Goal: Information Seeking & Learning: Check status

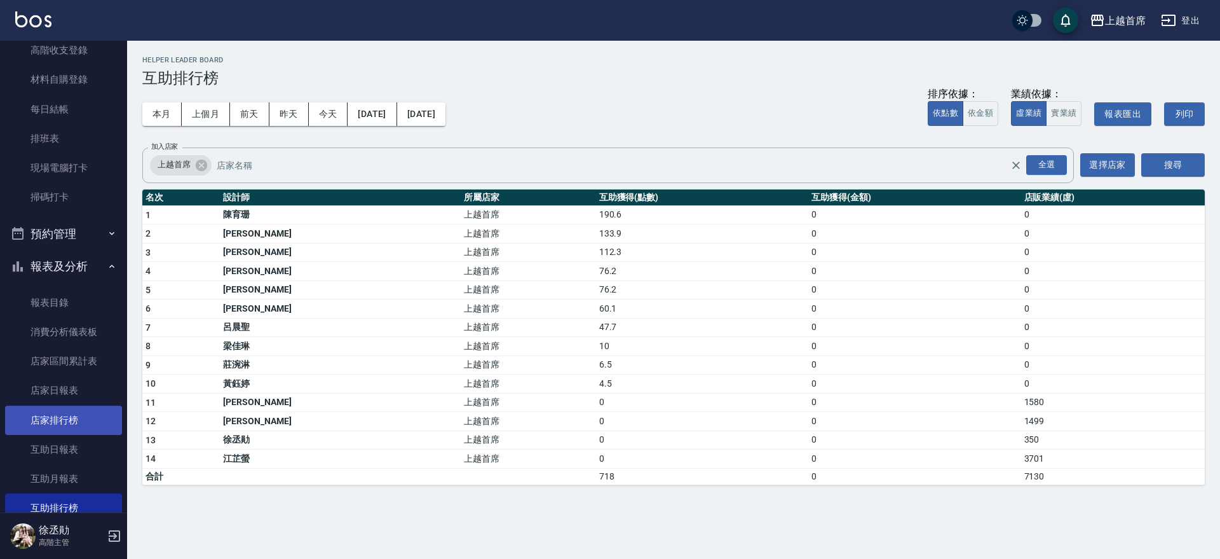
scroll to position [184, 0]
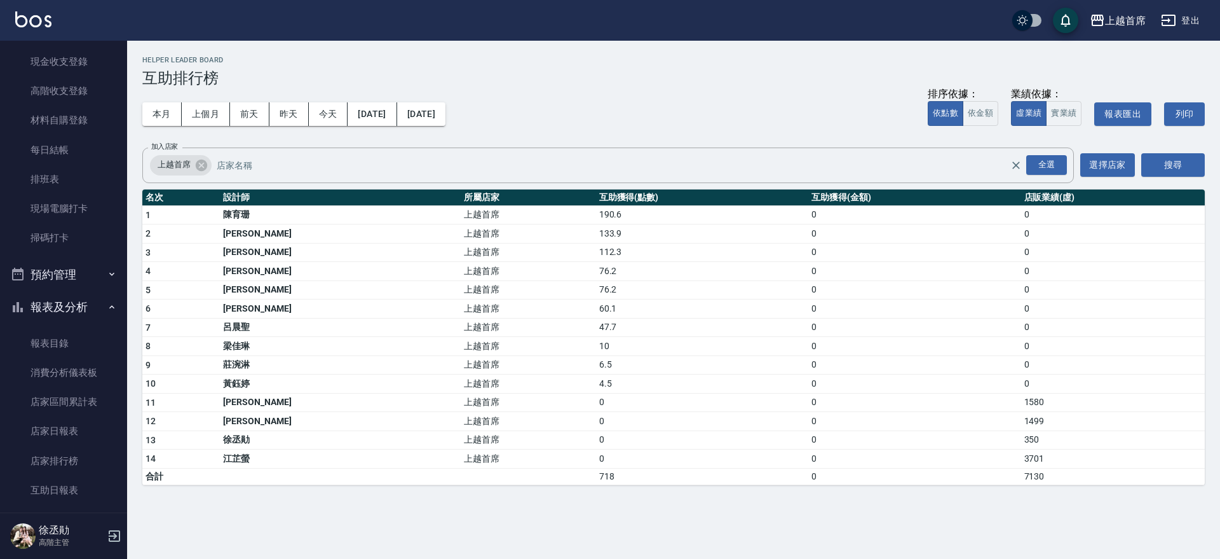
click at [81, 306] on button "報表及分析" at bounding box center [63, 306] width 117 height 33
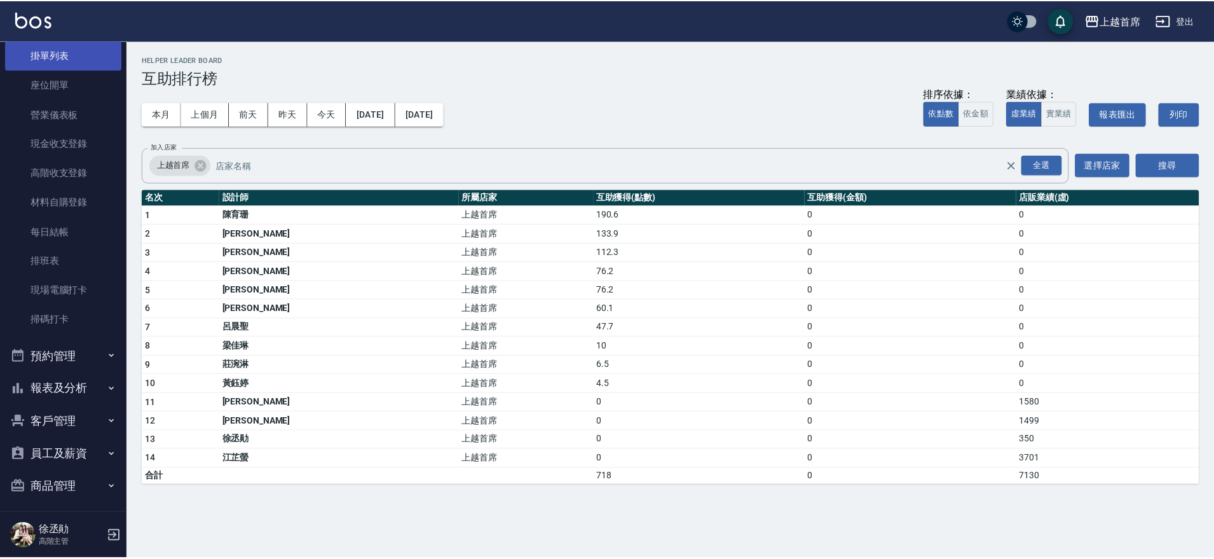
scroll to position [0, 0]
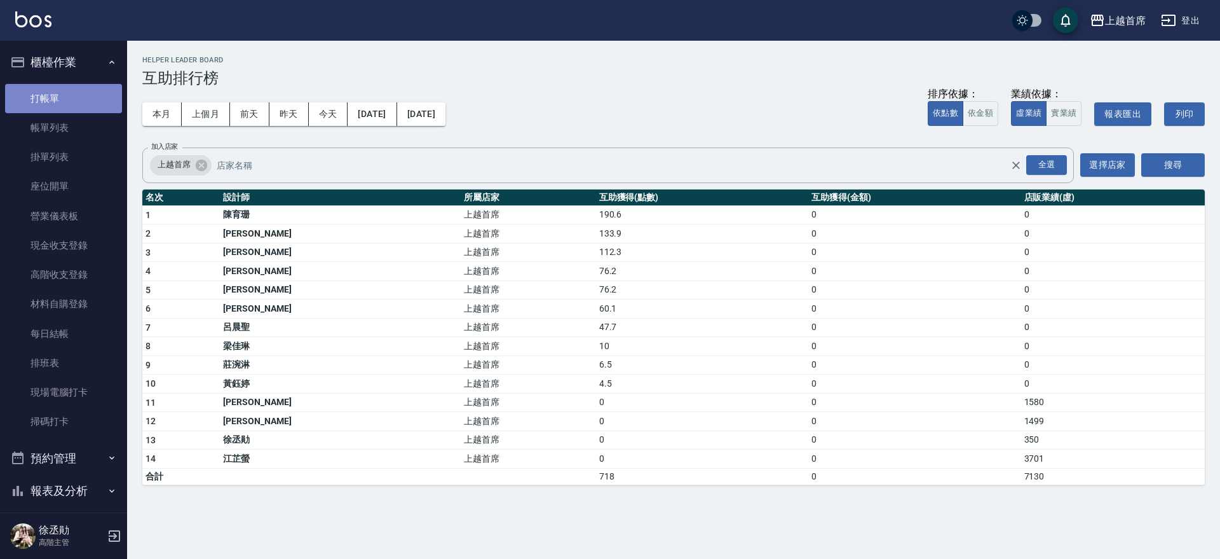
click at [64, 94] on link "打帳單" at bounding box center [63, 98] width 117 height 29
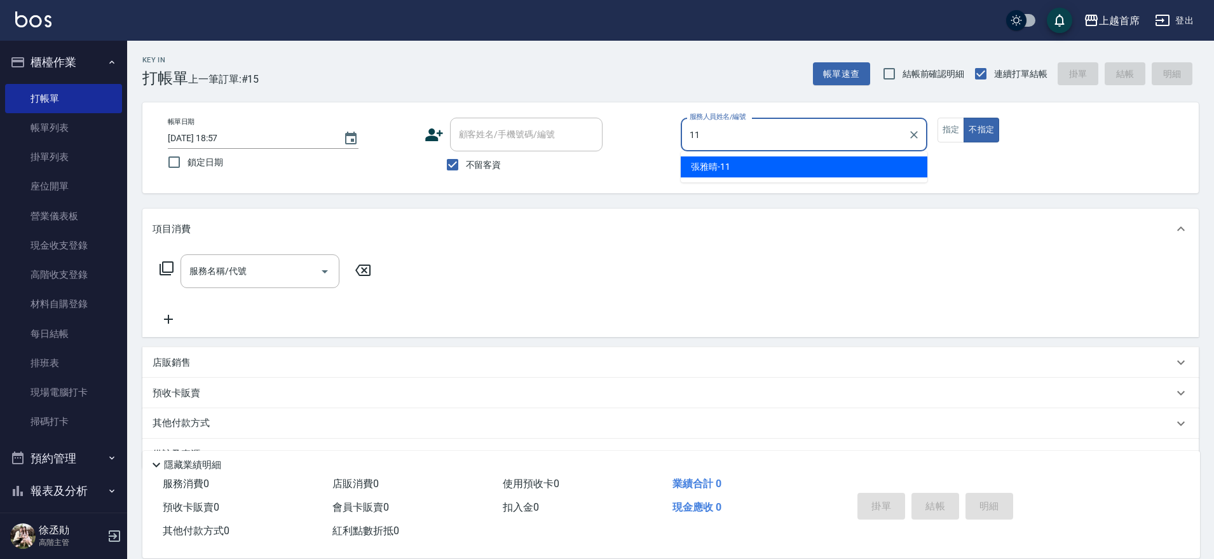
type input "[PERSON_NAME]-11"
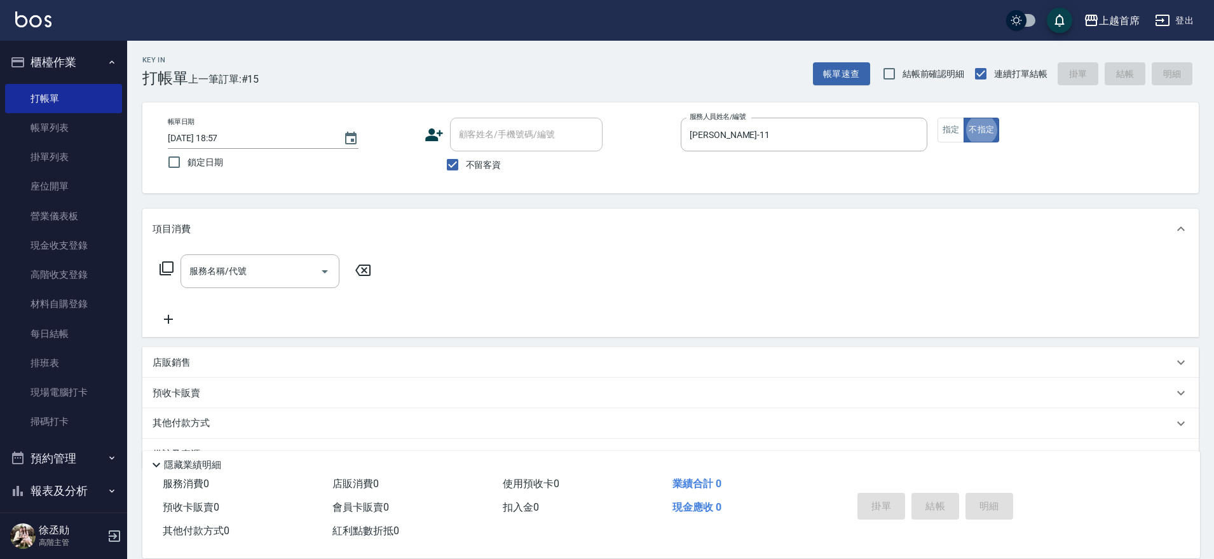
type button "false"
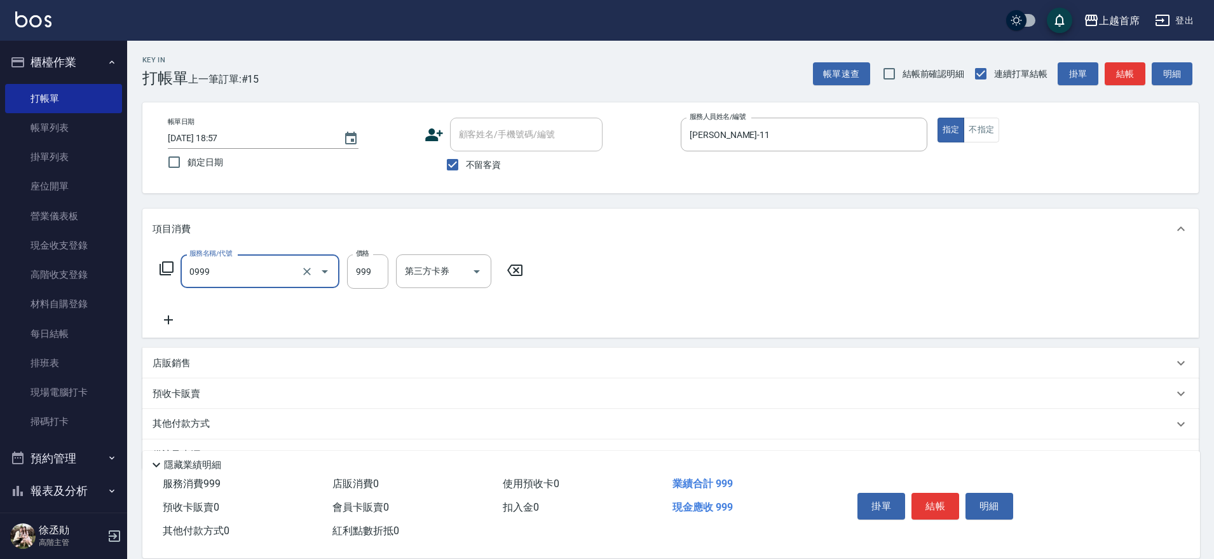
type input "REVIVRE(0999)"
type input "1200"
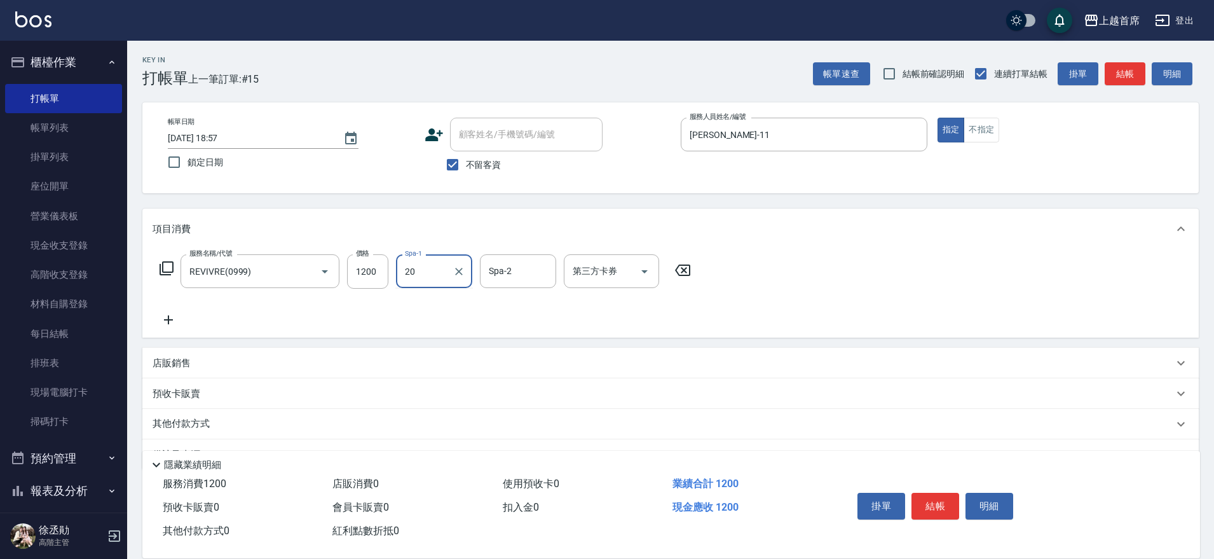
type input "[PERSON_NAME]-20"
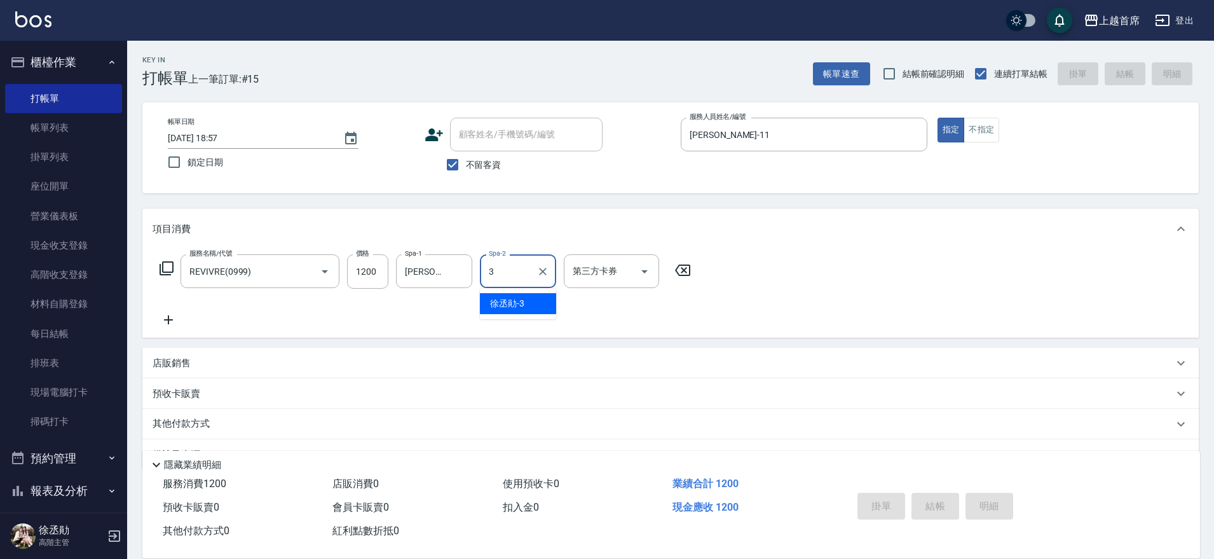
type input "[PERSON_NAME]-3"
type input "[DATE] 18:58"
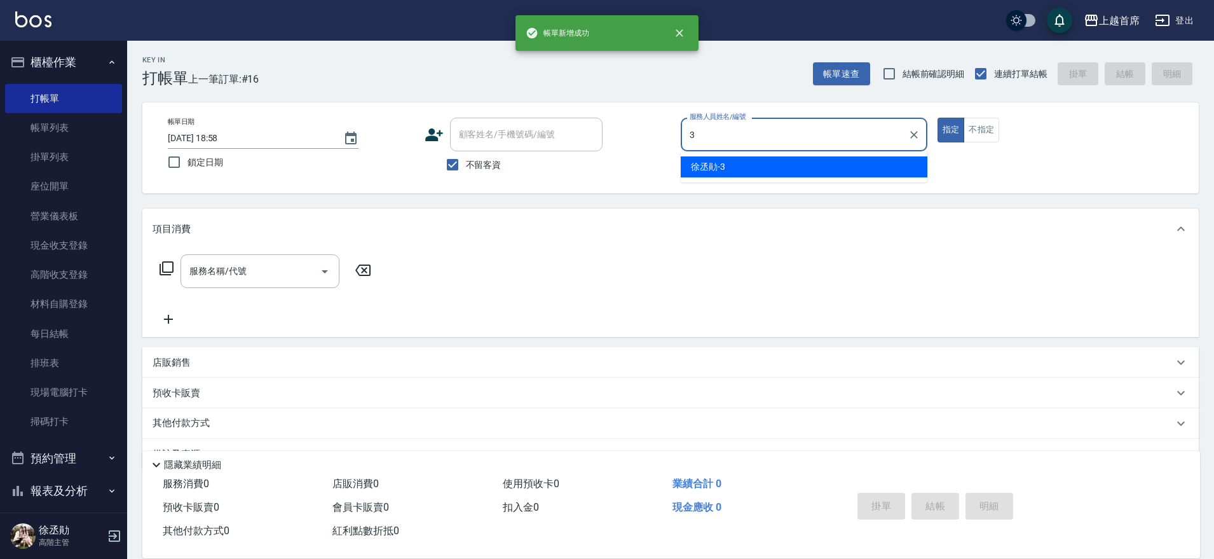
type input "[PERSON_NAME]-3"
type button "true"
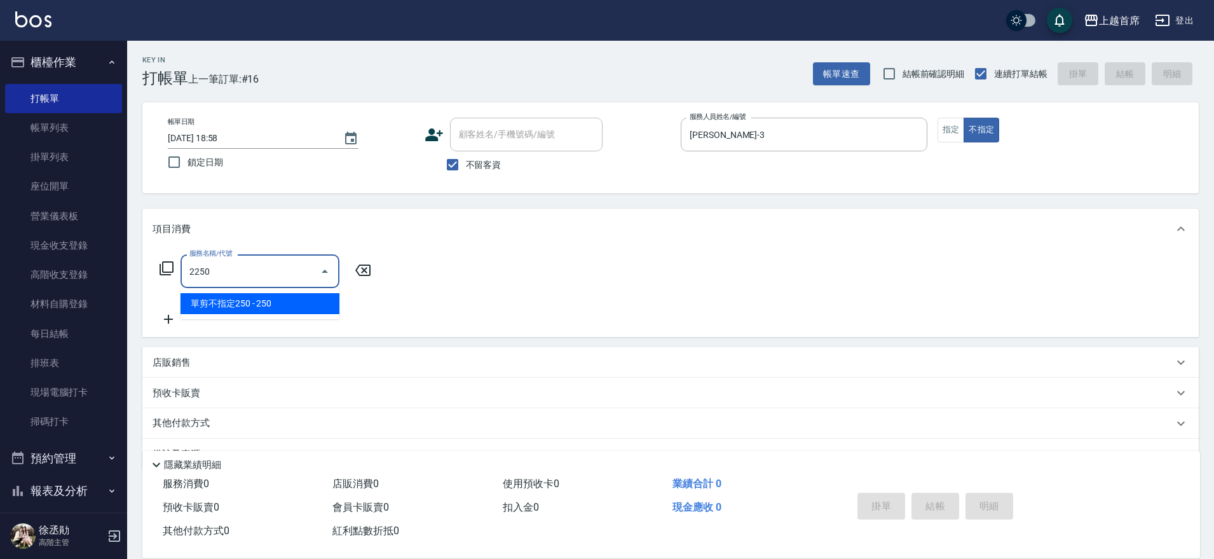
type input "單剪不指定250(2250)"
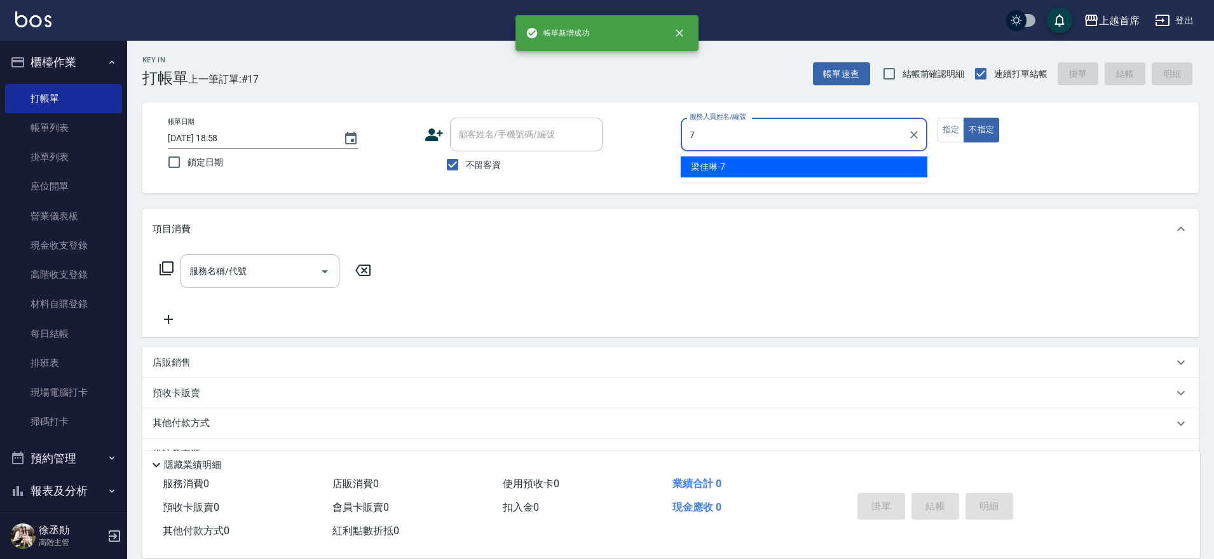
type input "[PERSON_NAME]-7"
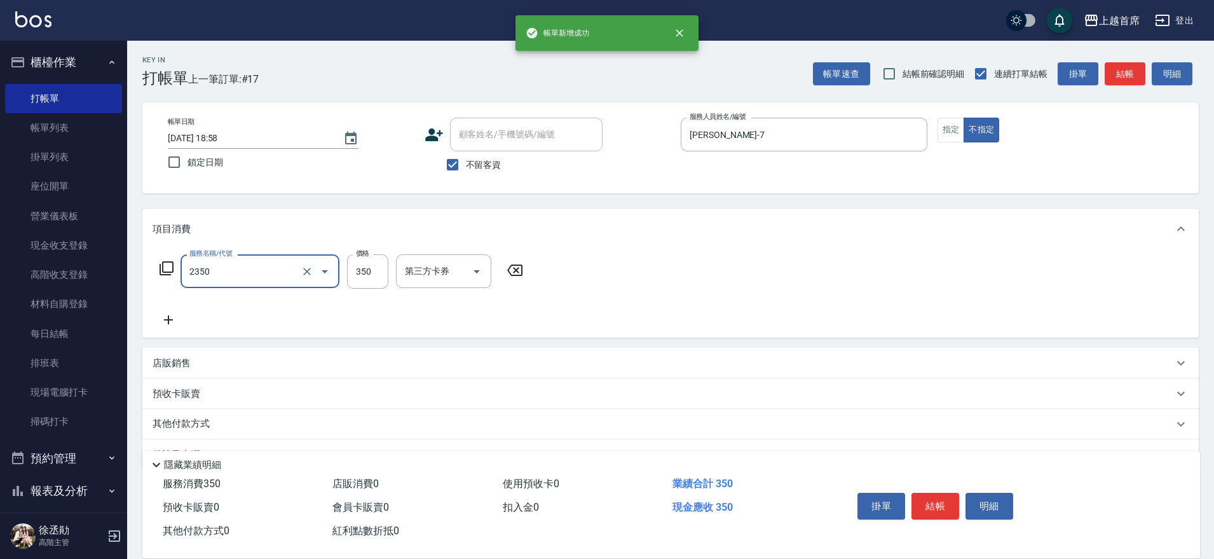
type input "不指定洗剪350(2350)"
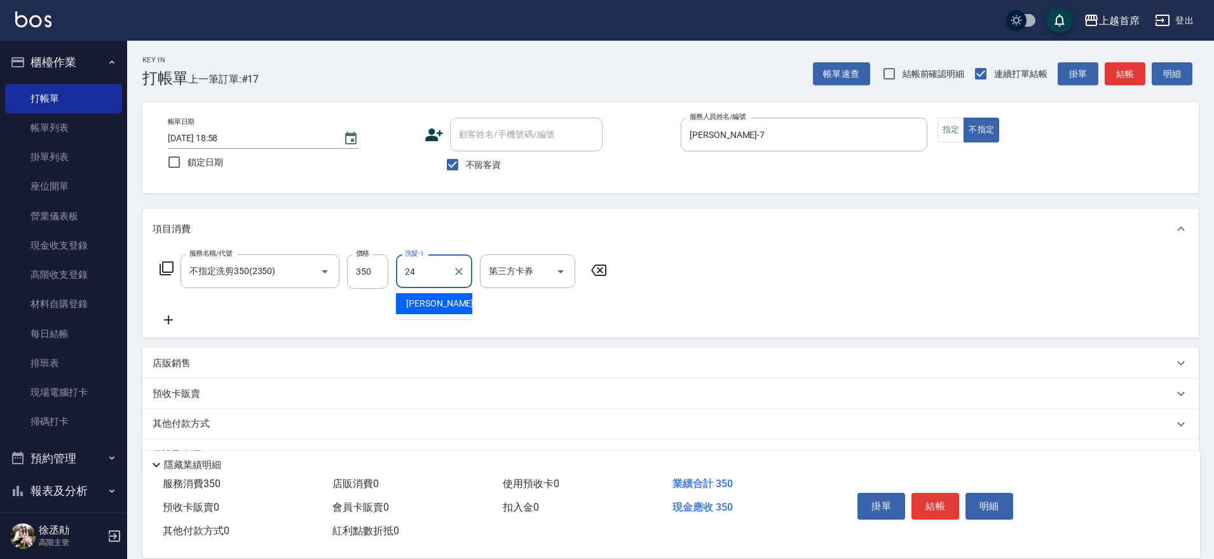
type input "[PERSON_NAME]-24"
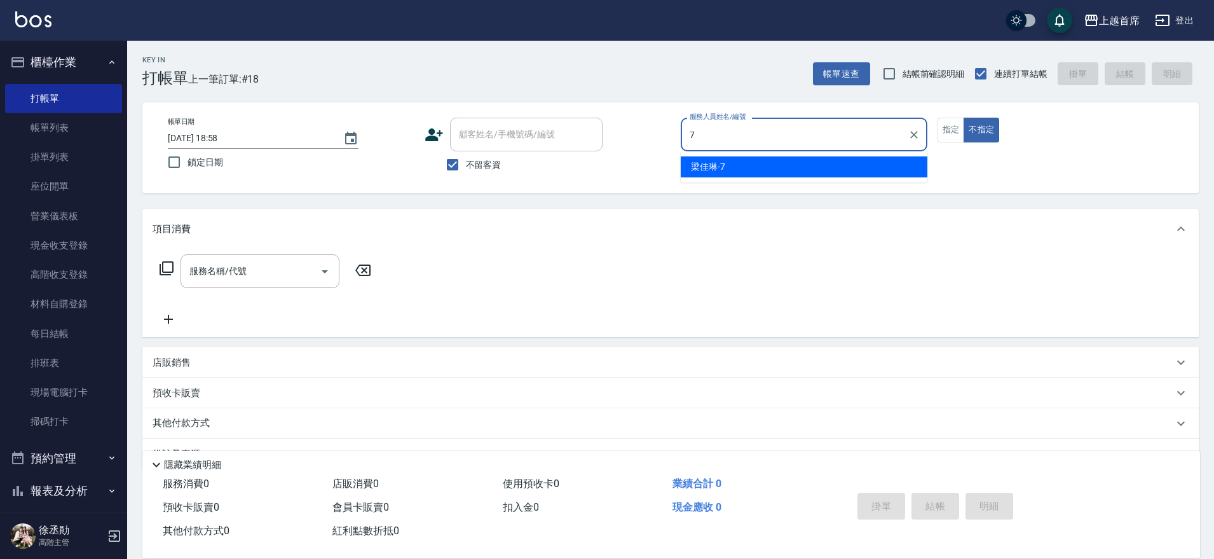
type input "[PERSON_NAME]-7"
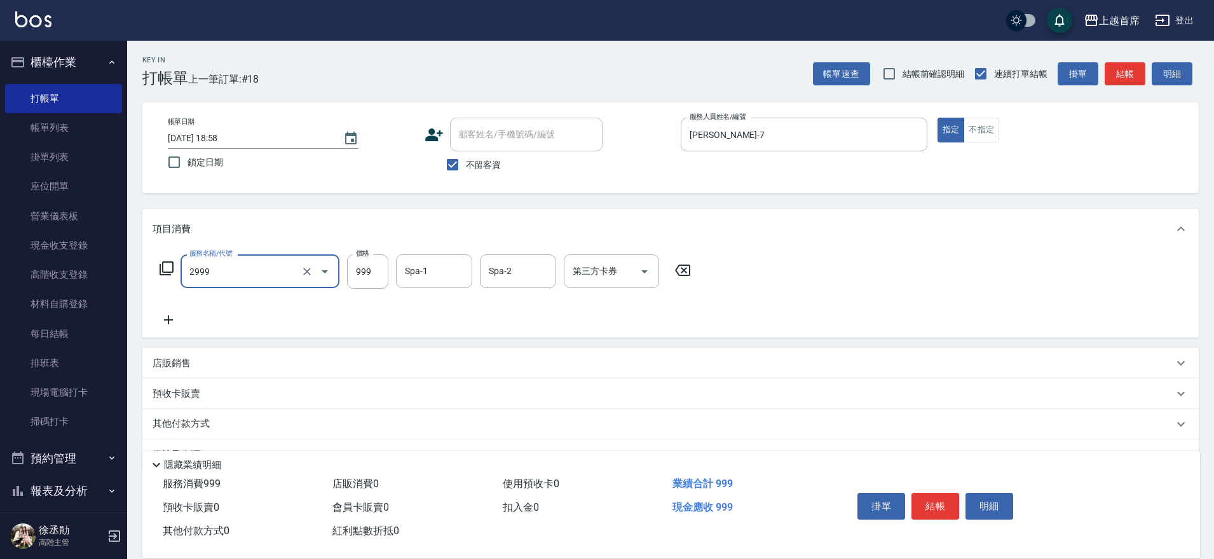
type input "spa精油洗剪套餐999(2999)"
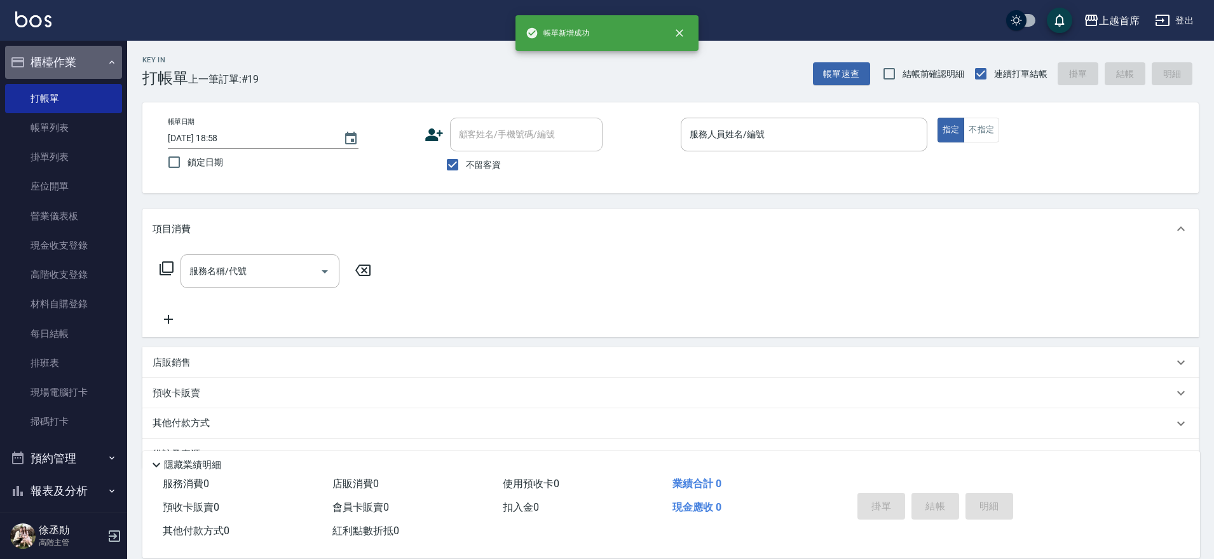
click at [78, 58] on button "櫃檯作業" at bounding box center [63, 62] width 117 height 33
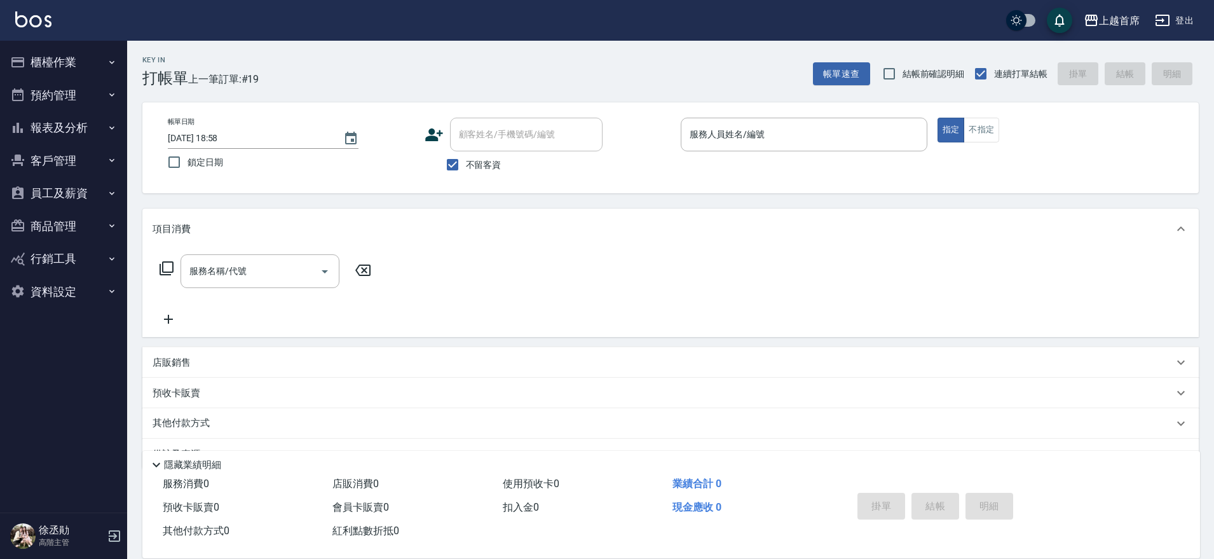
click at [57, 122] on button "報表及分析" at bounding box center [63, 127] width 117 height 33
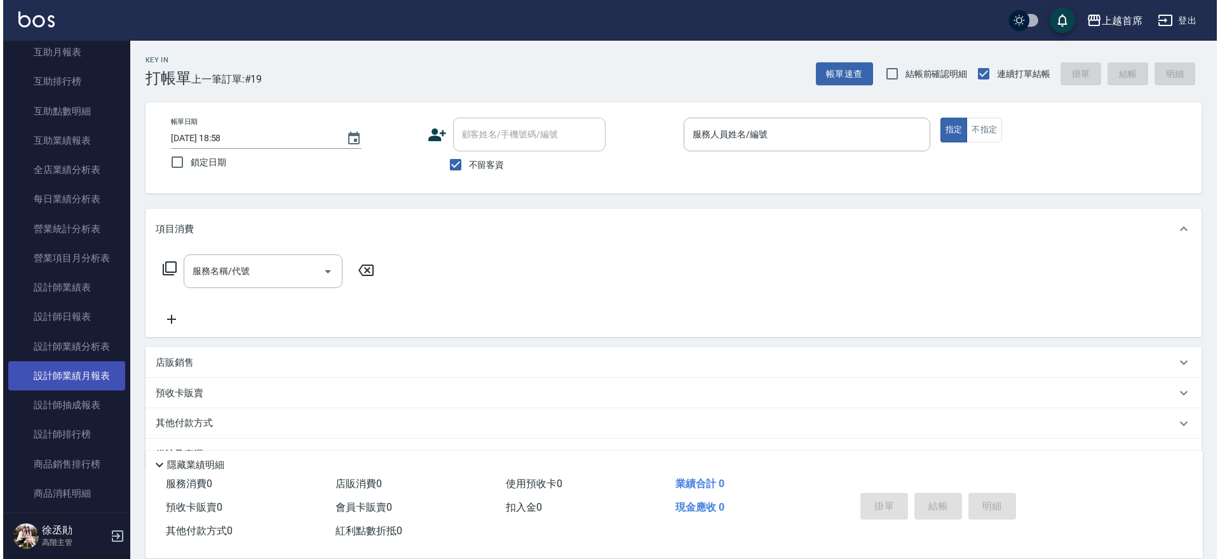
scroll to position [318, 0]
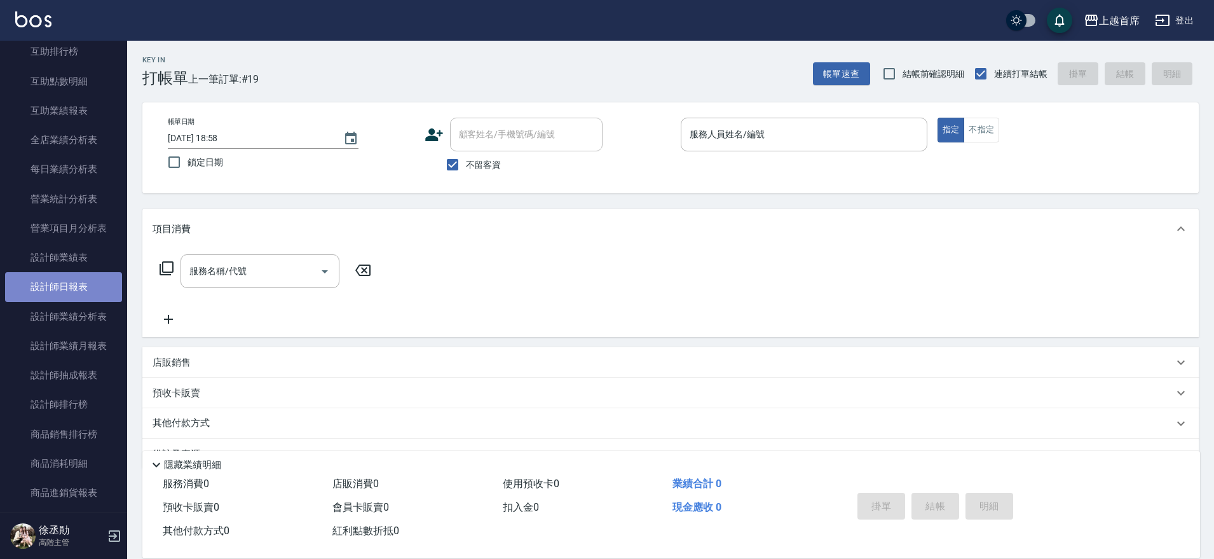
click at [102, 298] on link "設計師日報表" at bounding box center [63, 286] width 117 height 29
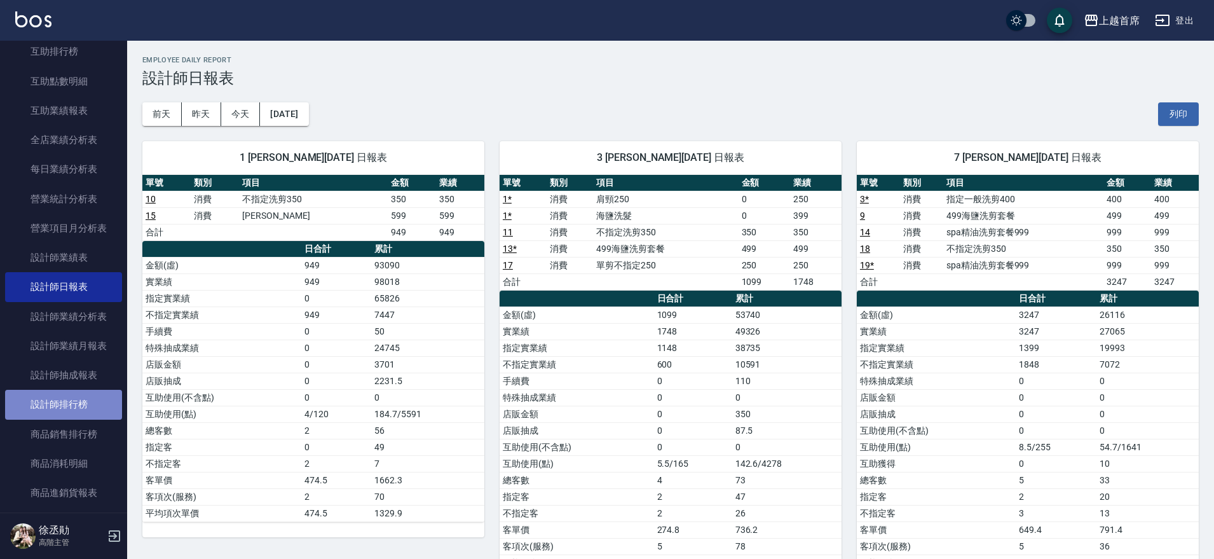
click at [77, 399] on link "設計師排行榜" at bounding box center [63, 404] width 117 height 29
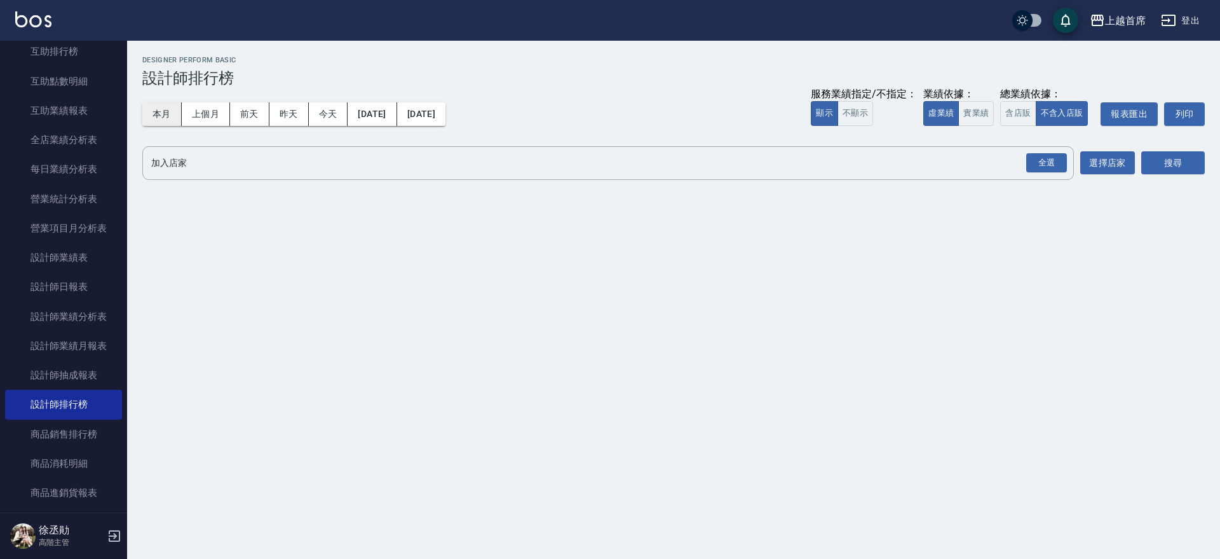
click at [165, 104] on button "本月" at bounding box center [161, 114] width 39 height 24
drag, startPoint x: 982, startPoint y: 106, endPoint x: 1004, endPoint y: 106, distance: 22.2
click at [985, 106] on button "實業績" at bounding box center [977, 113] width 36 height 25
click at [1016, 109] on button "含店販" at bounding box center [1018, 113] width 36 height 25
drag, startPoint x: 1042, startPoint y: 165, endPoint x: 1066, endPoint y: 168, distance: 23.7
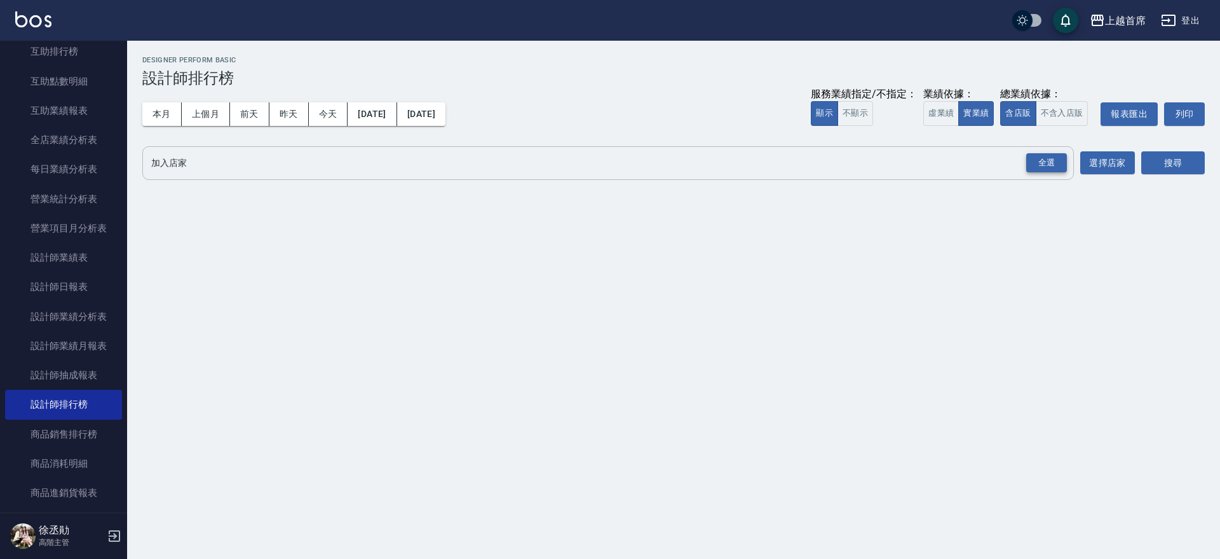
click at [1043, 165] on div "全選" at bounding box center [1047, 163] width 41 height 20
click at [1166, 167] on button "搜尋" at bounding box center [1174, 164] width 64 height 24
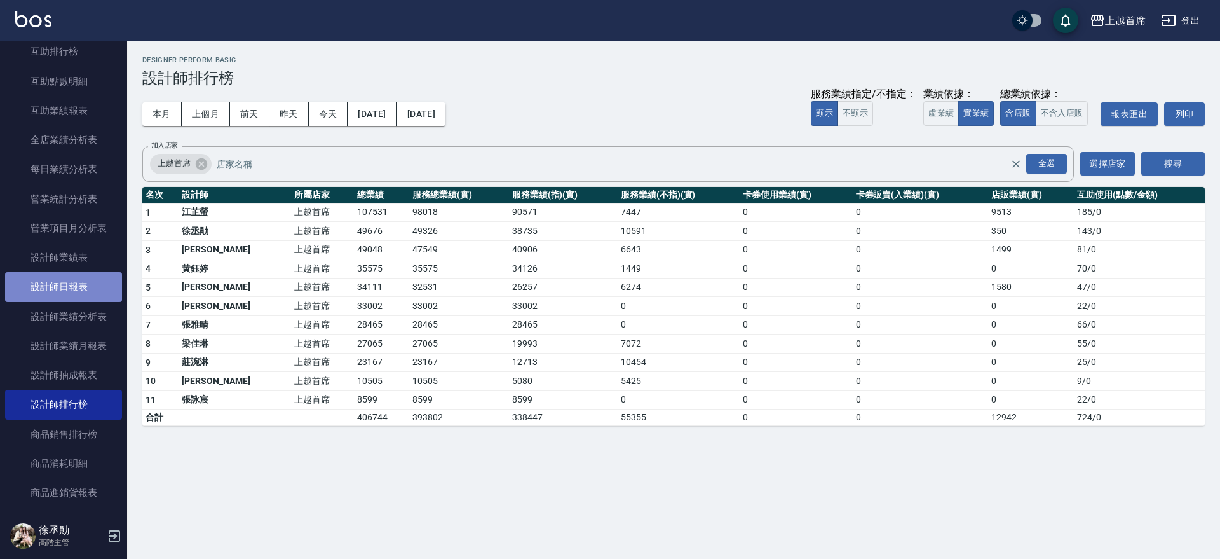
click at [89, 297] on link "設計師日報表" at bounding box center [63, 286] width 117 height 29
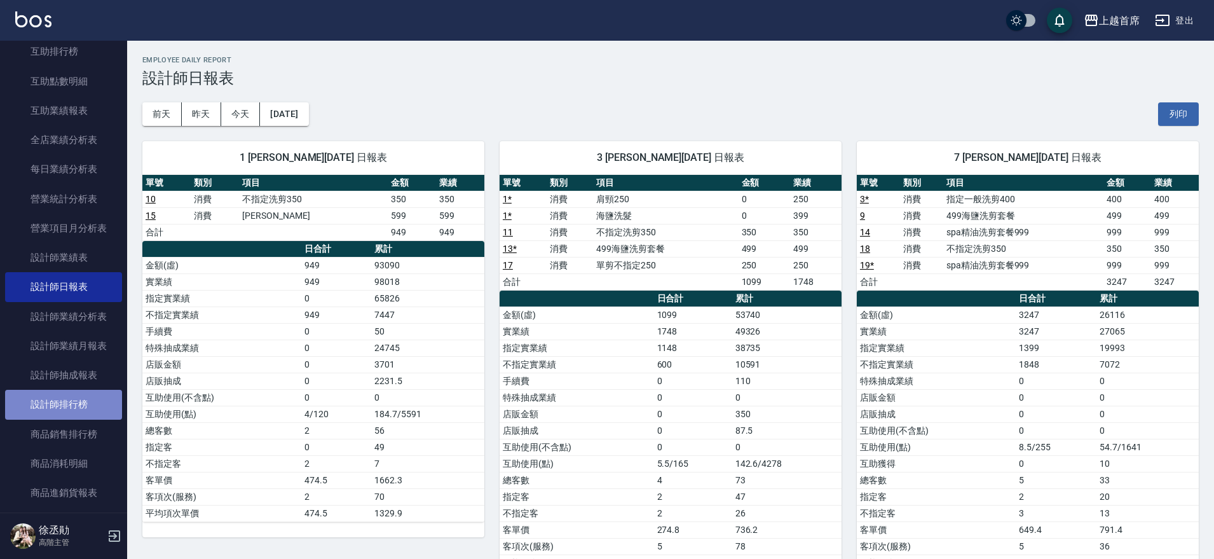
click at [66, 412] on link "設計師排行榜" at bounding box center [63, 404] width 117 height 29
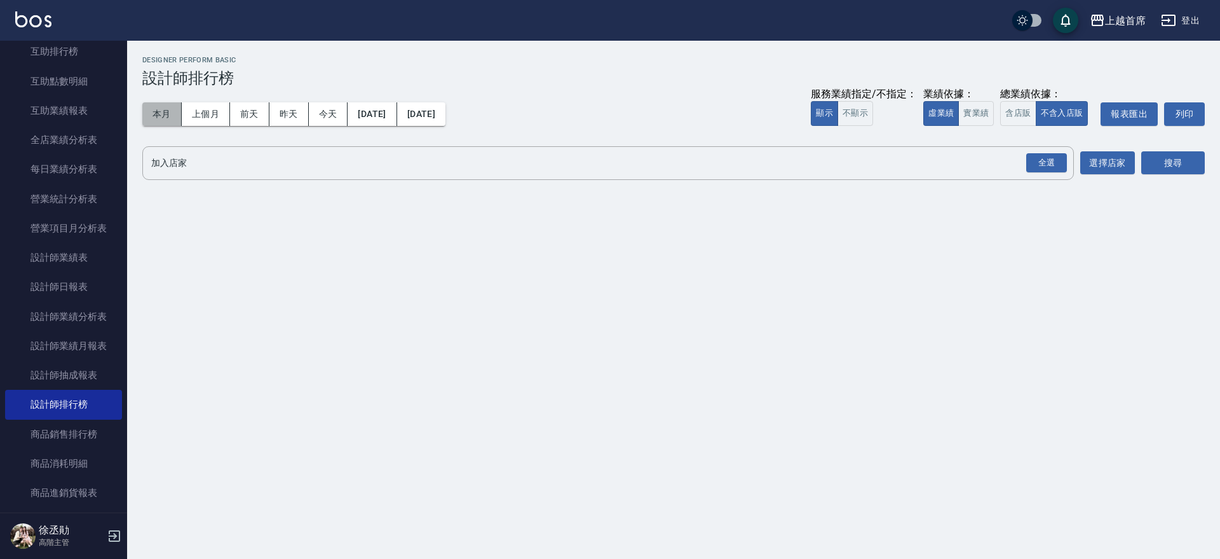
click at [155, 103] on button "本月" at bounding box center [161, 114] width 39 height 24
click at [153, 111] on button "本月" at bounding box center [161, 114] width 39 height 24
click at [955, 111] on button "虛業績" at bounding box center [942, 113] width 36 height 25
click at [987, 111] on button "實業績" at bounding box center [977, 113] width 36 height 25
drag, startPoint x: 1005, startPoint y: 111, endPoint x: 1031, endPoint y: 119, distance: 27.5
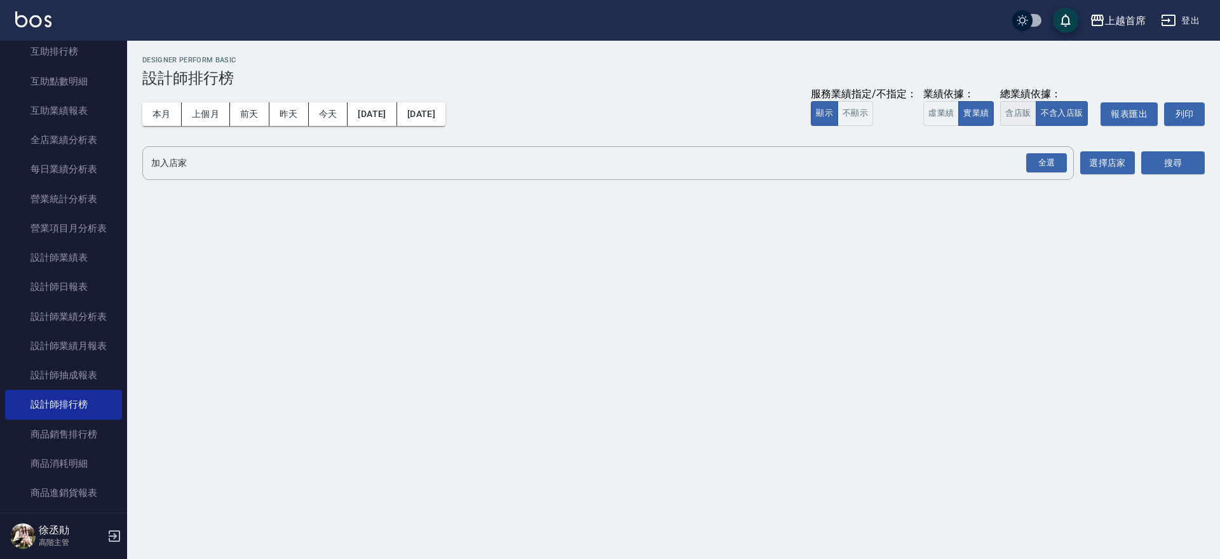
click at [1006, 110] on button "含店販" at bounding box center [1018, 113] width 36 height 25
click at [1044, 147] on div "全選" at bounding box center [1046, 163] width 44 height 34
click at [1044, 151] on button "全選" at bounding box center [1047, 163] width 46 height 25
click at [1058, 158] on div "全選" at bounding box center [1047, 163] width 41 height 20
drag, startPoint x: 1145, startPoint y: 158, endPoint x: 1139, endPoint y: 160, distance: 6.5
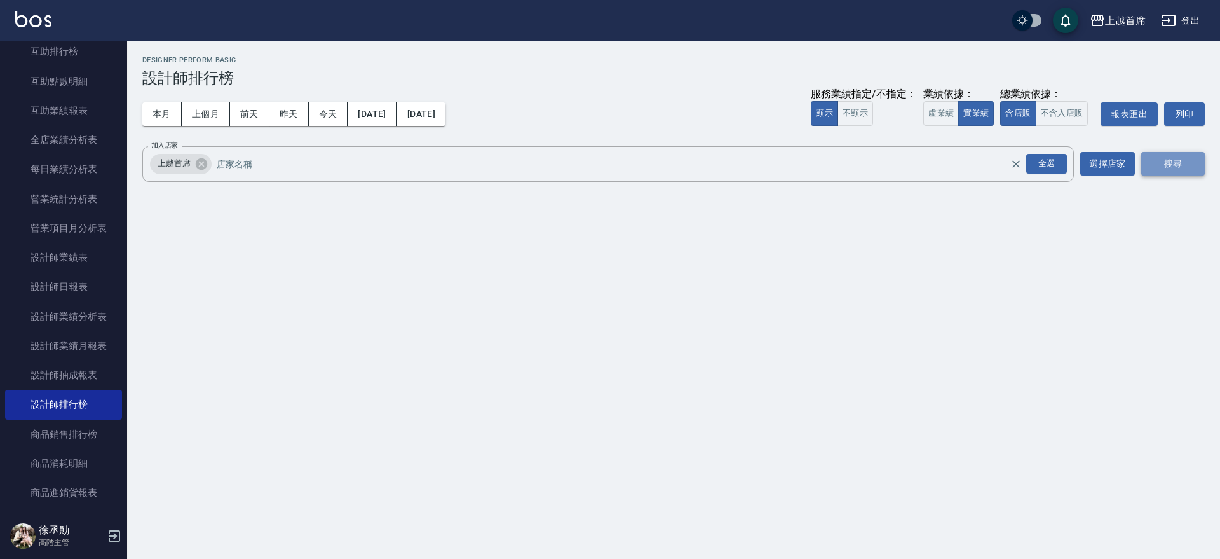
click at [1145, 159] on button "搜尋" at bounding box center [1174, 164] width 64 height 24
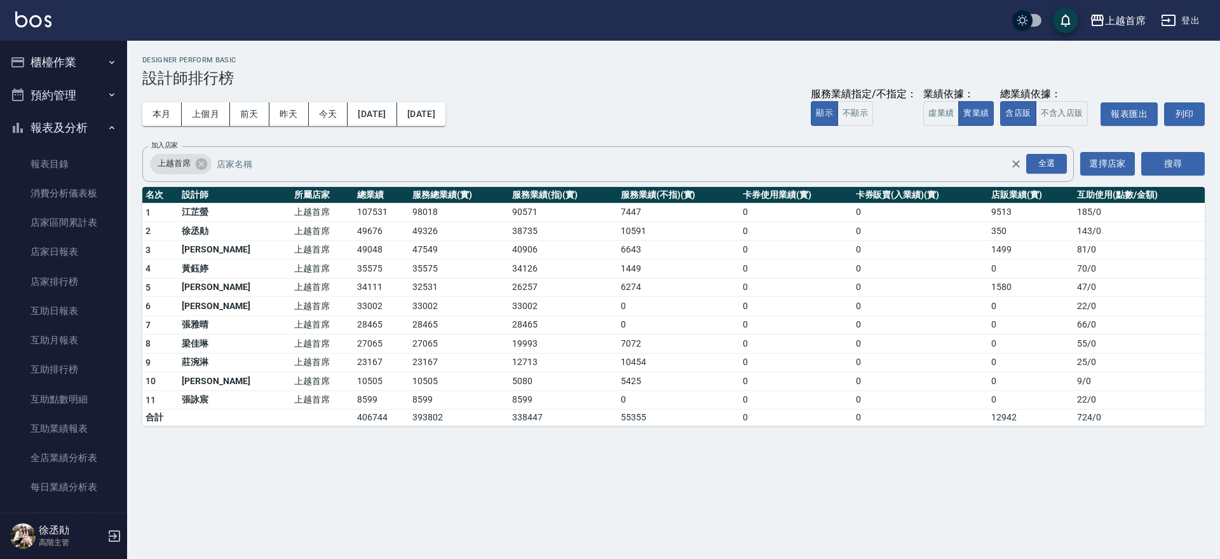
click at [98, 121] on button "報表及分析" at bounding box center [63, 127] width 117 height 33
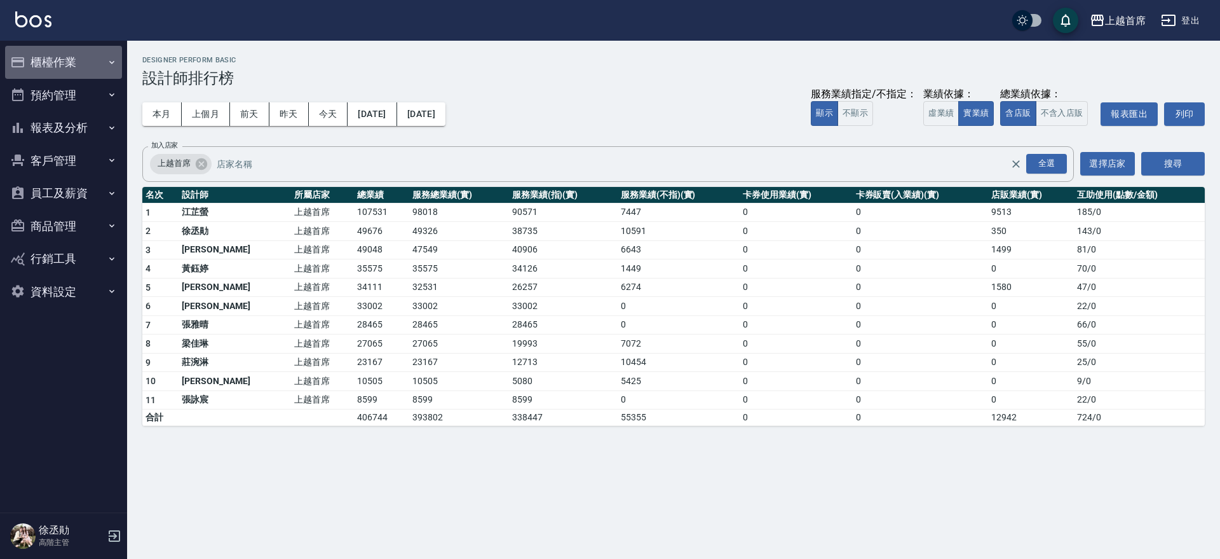
click at [83, 59] on button "櫃檯作業" at bounding box center [63, 62] width 117 height 33
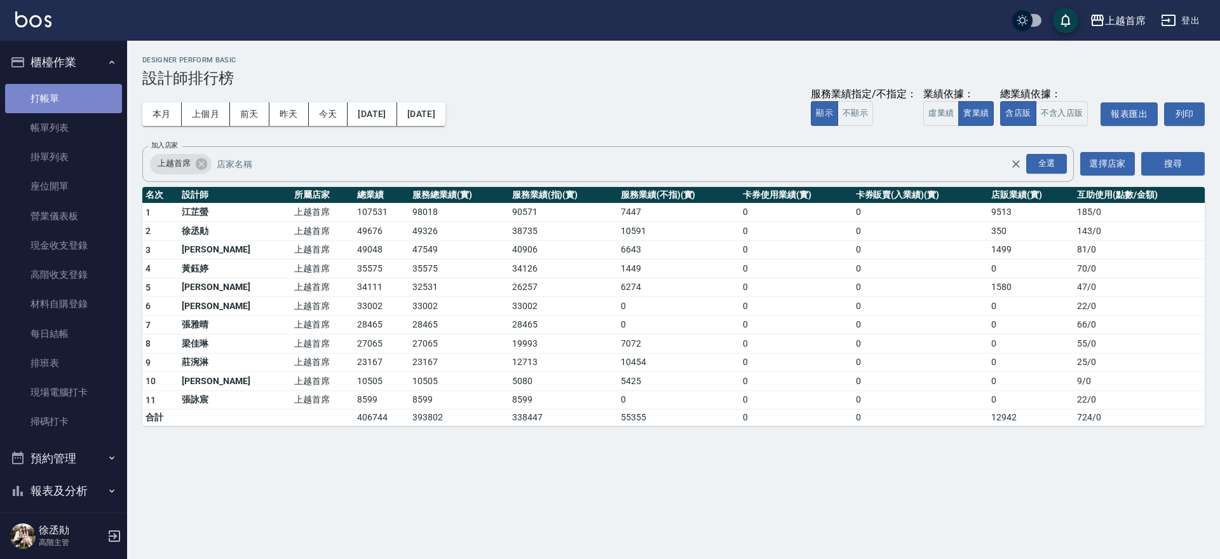
click at [71, 100] on link "打帳單" at bounding box center [63, 98] width 117 height 29
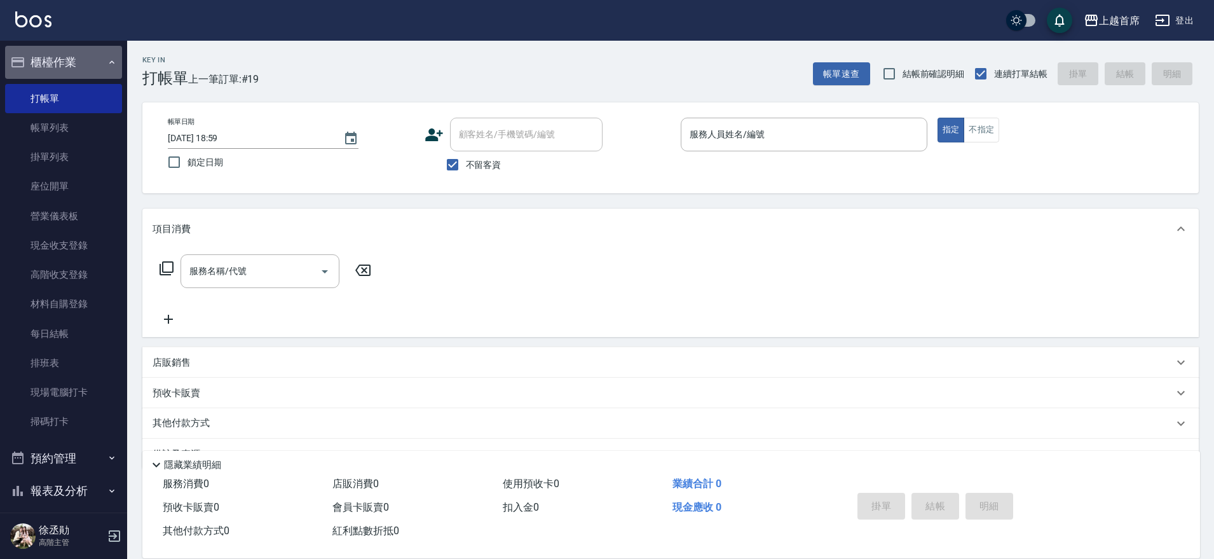
click at [99, 61] on button "櫃檯作業" at bounding box center [63, 62] width 117 height 33
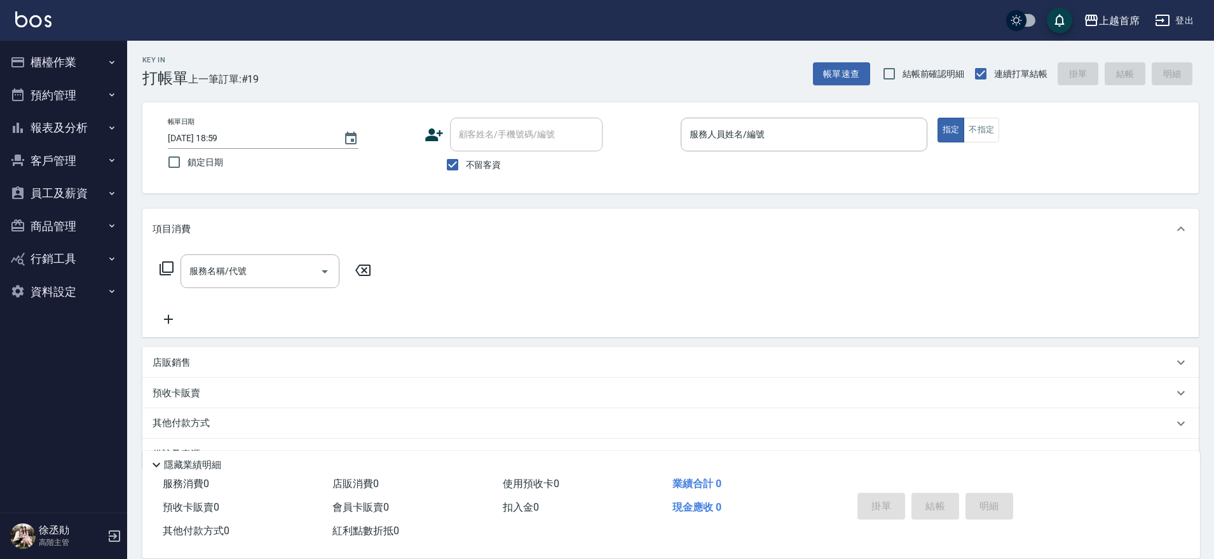
click at [71, 122] on button "報表及分析" at bounding box center [63, 127] width 117 height 33
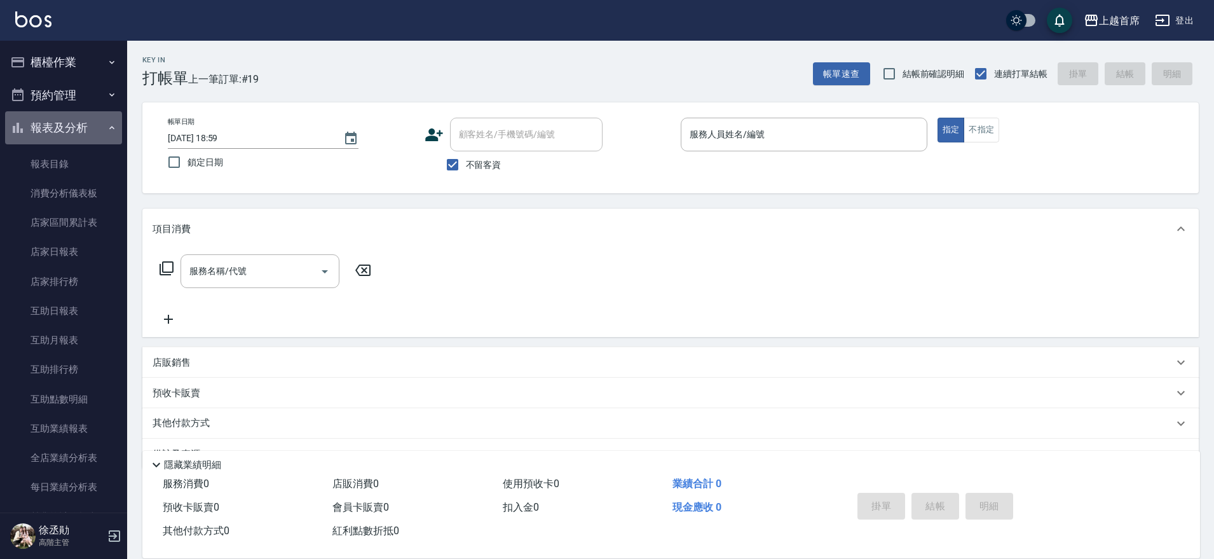
click at [70, 122] on button "報表及分析" at bounding box center [63, 127] width 117 height 33
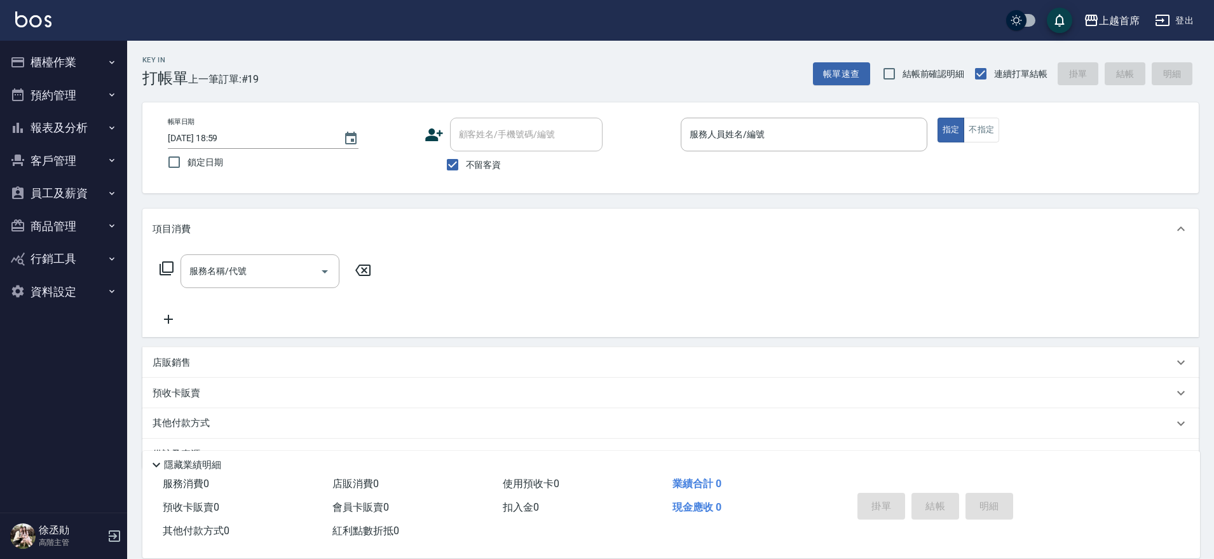
click at [74, 76] on button "櫃檯作業" at bounding box center [63, 62] width 117 height 33
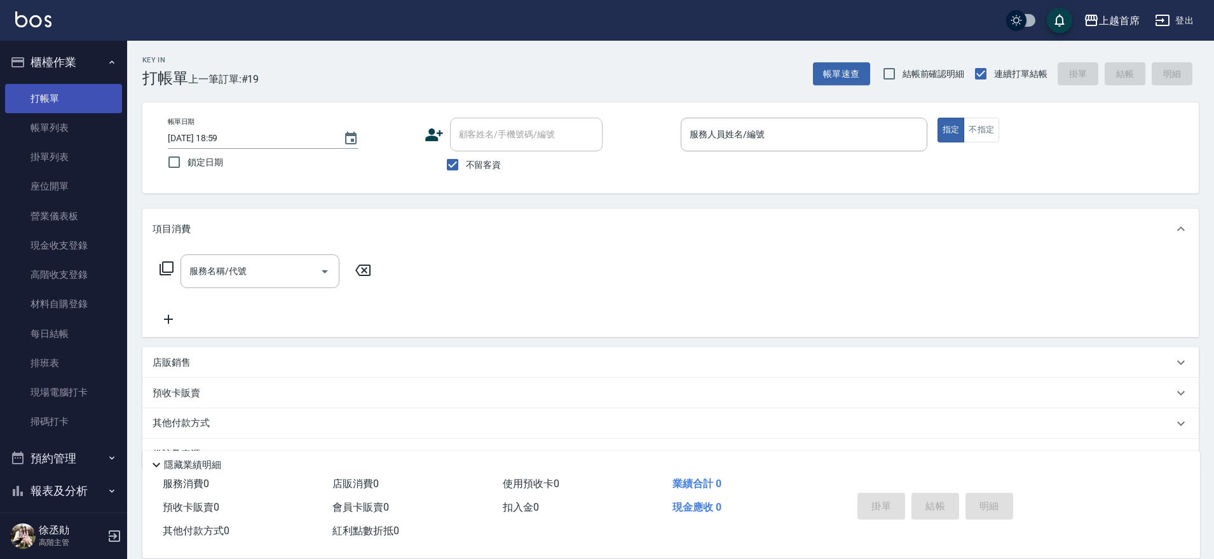
click at [62, 93] on link "打帳單" at bounding box center [63, 98] width 117 height 29
click at [70, 53] on button "櫃檯作業" at bounding box center [63, 62] width 117 height 33
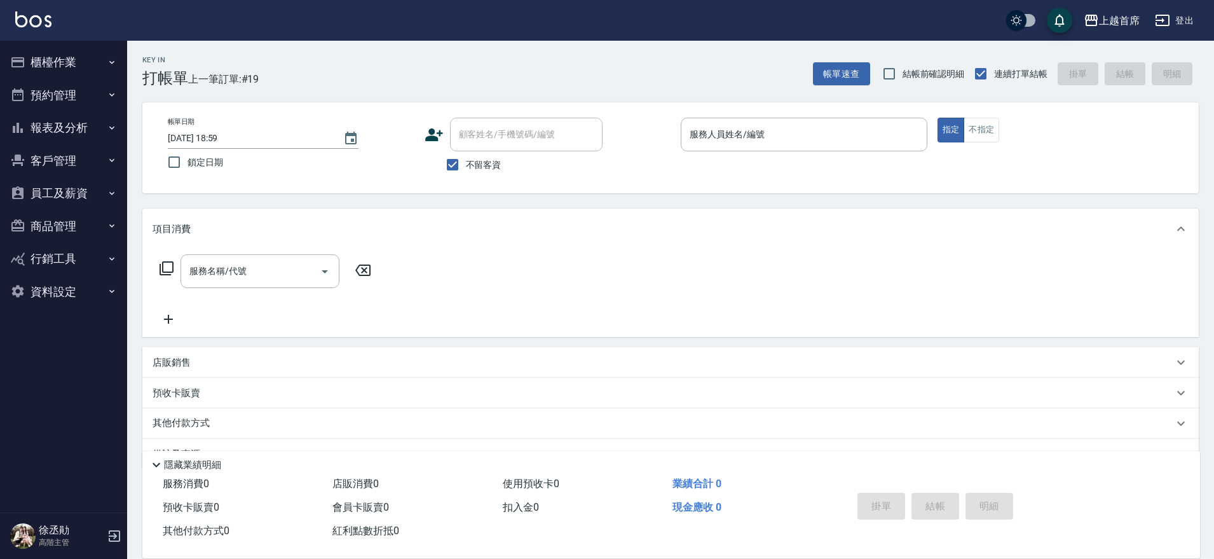
click at [77, 136] on button "報表及分析" at bounding box center [63, 127] width 117 height 33
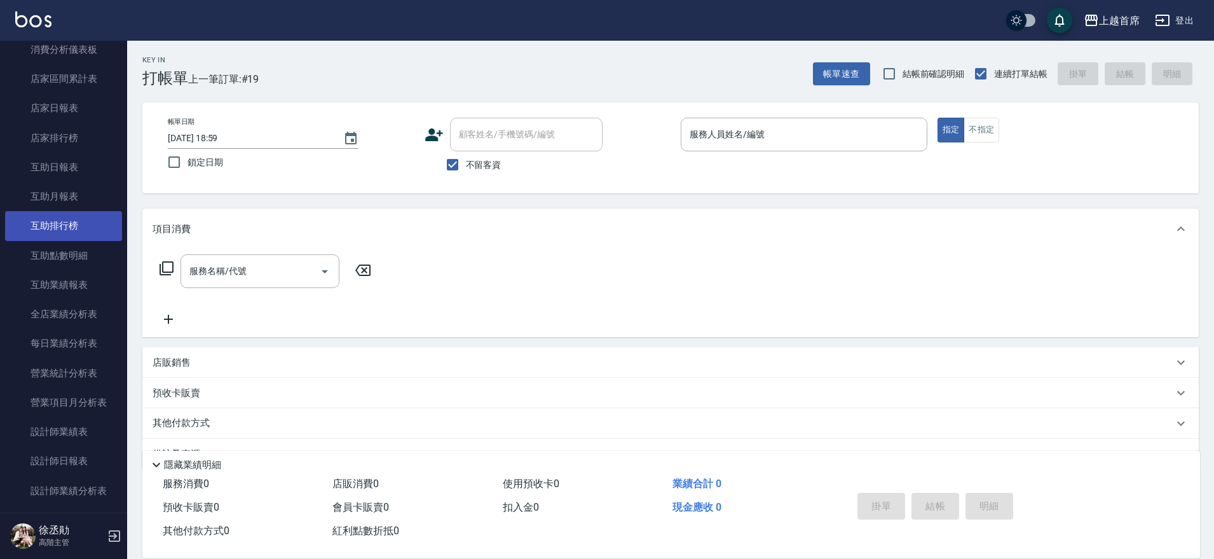
scroll to position [159, 0]
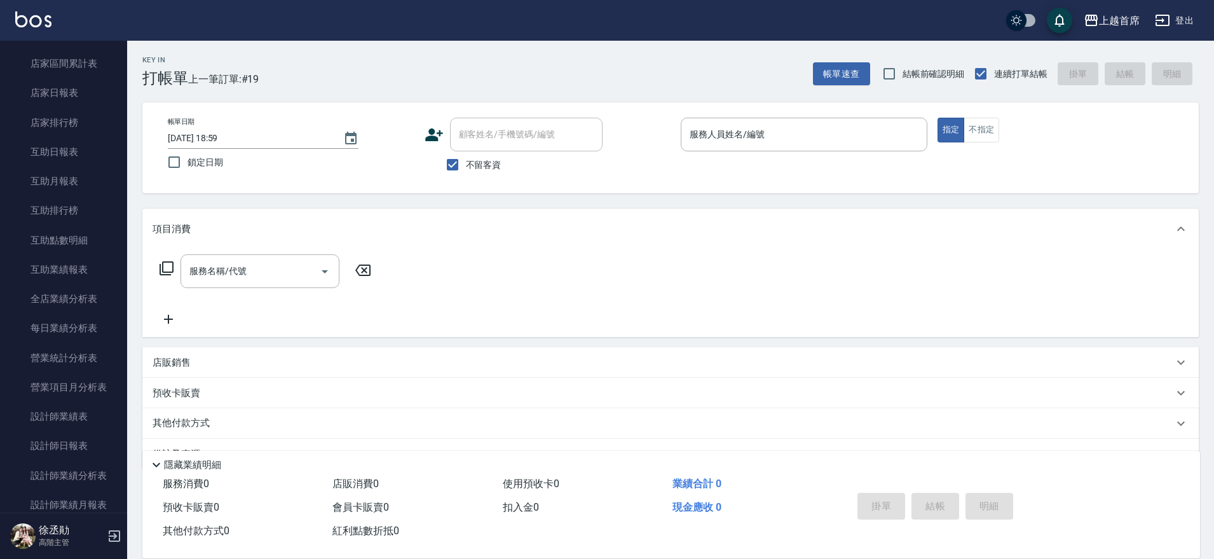
click at [125, 99] on div "櫃檯作業 打帳單 帳單列表 掛單列表 座位開單 營業儀表板 現金收支登錄 高階收支登錄 材料自購登錄 每日結帳 排班表 現場電腦打卡 掃碼打卡 預約管理 預約…" at bounding box center [64, 300] width 128 height 518
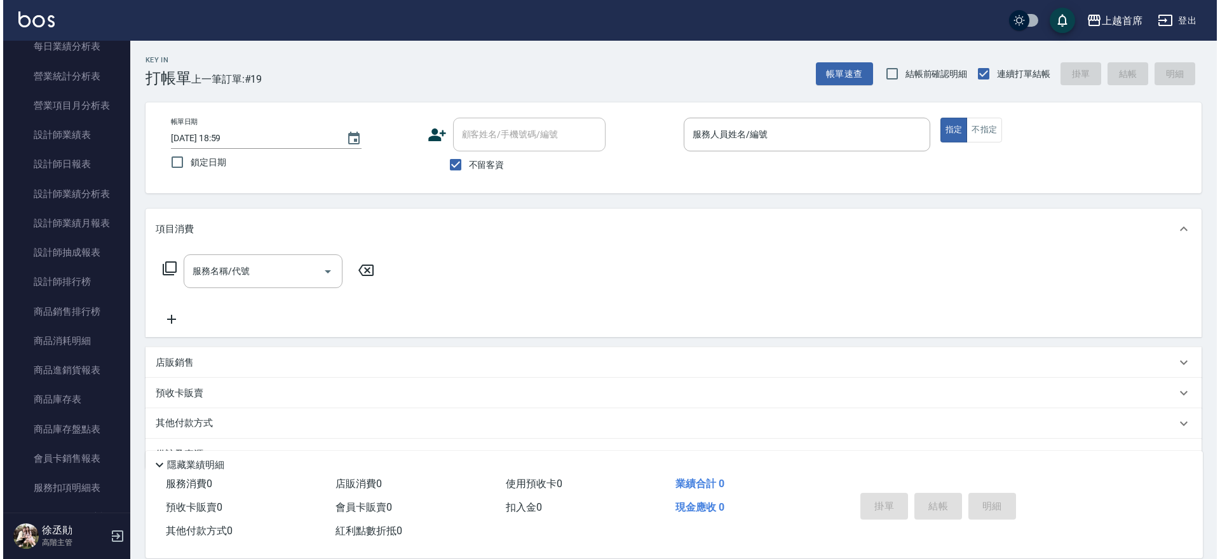
scroll to position [444, 0]
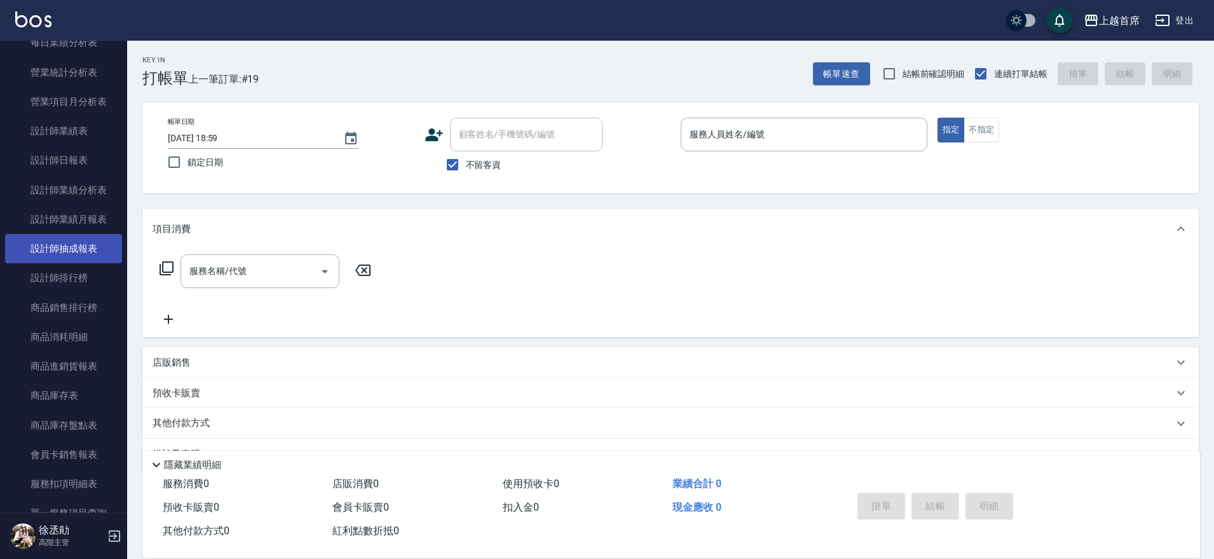
click at [78, 259] on link "設計師抽成報表" at bounding box center [63, 248] width 117 height 29
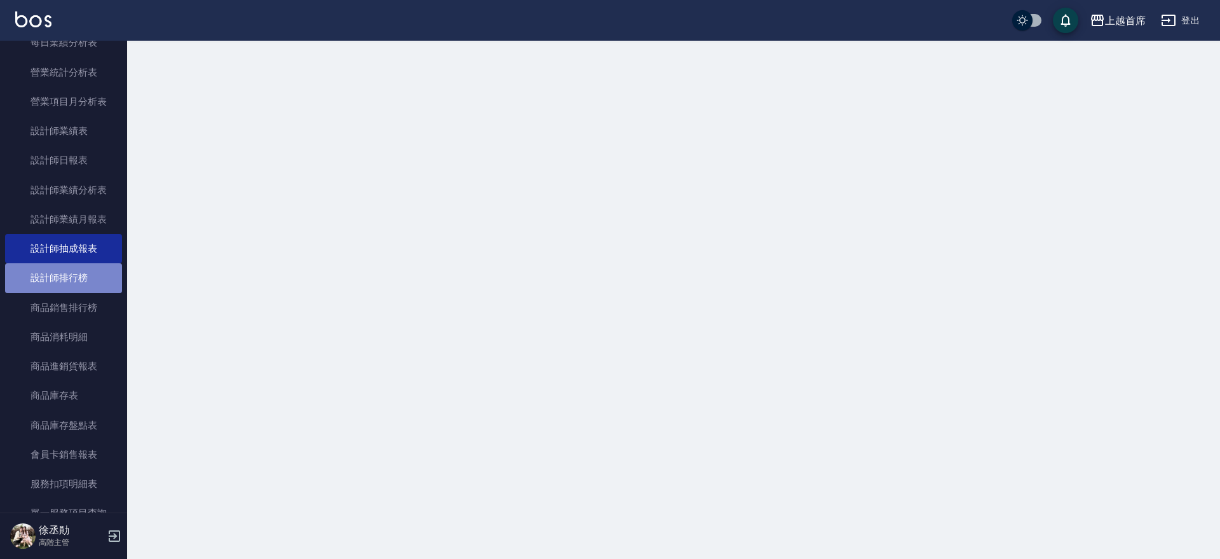
click at [78, 276] on link "設計師排行榜" at bounding box center [63, 277] width 117 height 29
click at [78, 277] on link "設計師排行榜" at bounding box center [63, 277] width 117 height 29
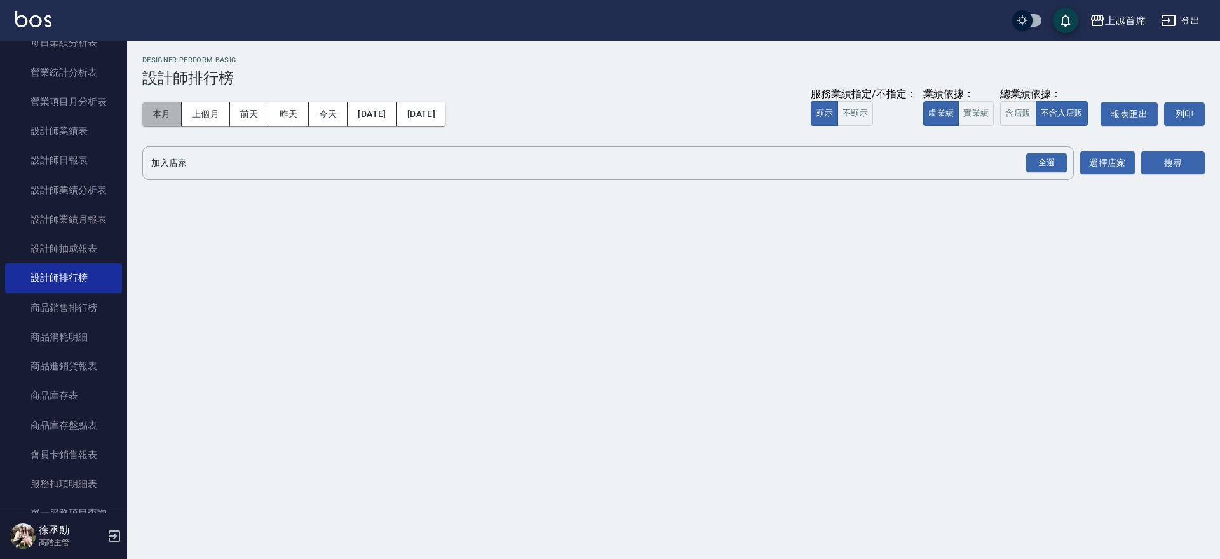
click at [163, 116] on button "本月" at bounding box center [161, 114] width 39 height 24
click at [326, 117] on button "今天" at bounding box center [328, 114] width 39 height 24
click at [981, 114] on button "實業績" at bounding box center [977, 113] width 36 height 25
click at [1037, 163] on div "全選" at bounding box center [1047, 163] width 41 height 20
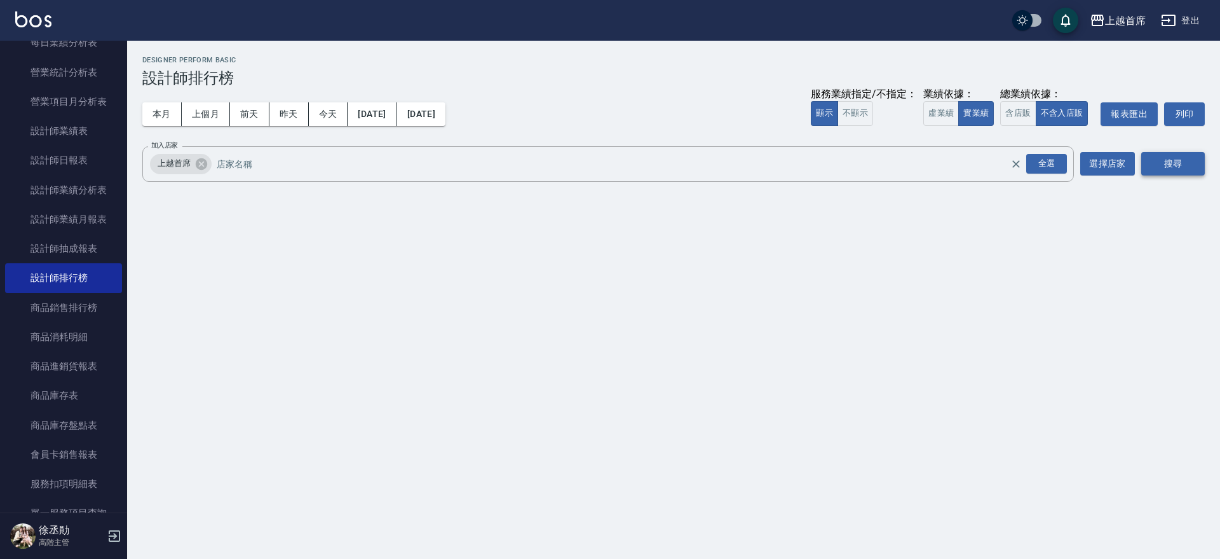
click at [1156, 159] on button "搜尋" at bounding box center [1174, 164] width 64 height 24
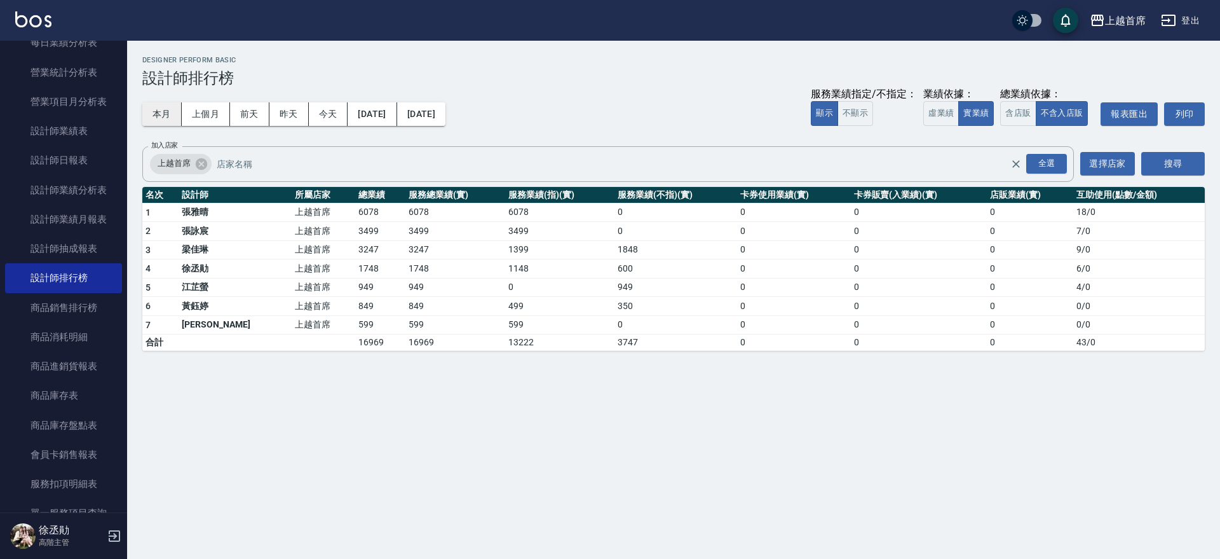
click at [172, 115] on button "本月" at bounding box center [161, 114] width 39 height 24
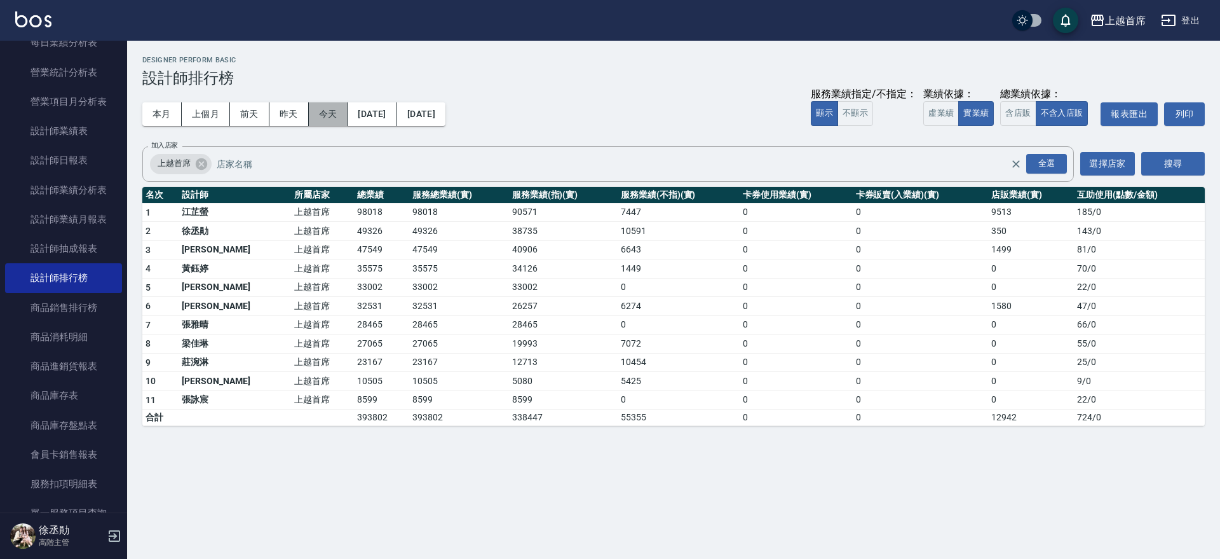
click at [322, 109] on button "今天" at bounding box center [328, 114] width 39 height 24
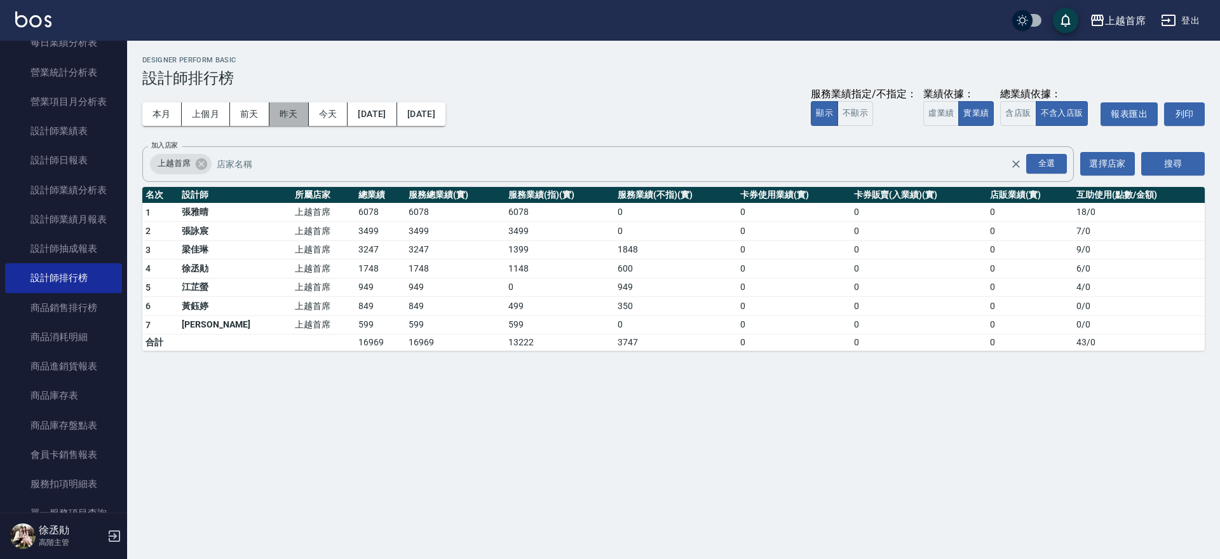
click at [287, 114] on button "昨天" at bounding box center [289, 114] width 39 height 24
click at [162, 119] on button "本月" at bounding box center [161, 114] width 39 height 24
